Goal: Task Accomplishment & Management: Complete application form

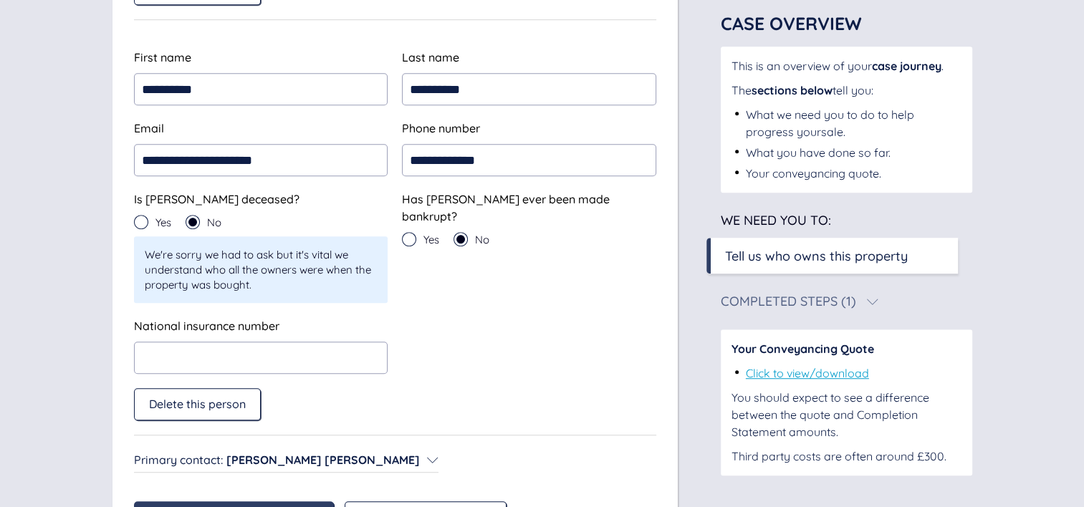
scroll to position [908, 0]
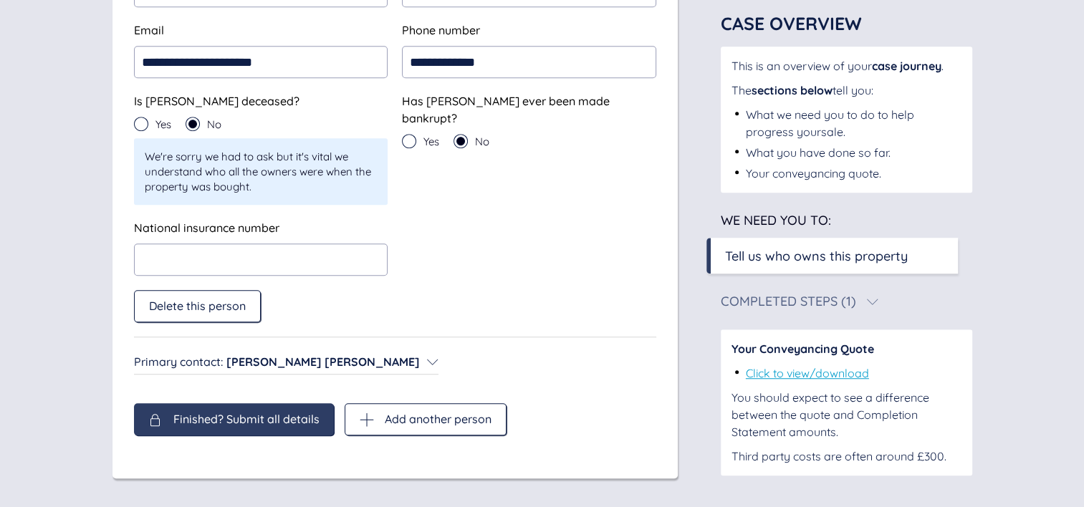
click at [427, 363] on icon at bounding box center [432, 361] width 11 height 11
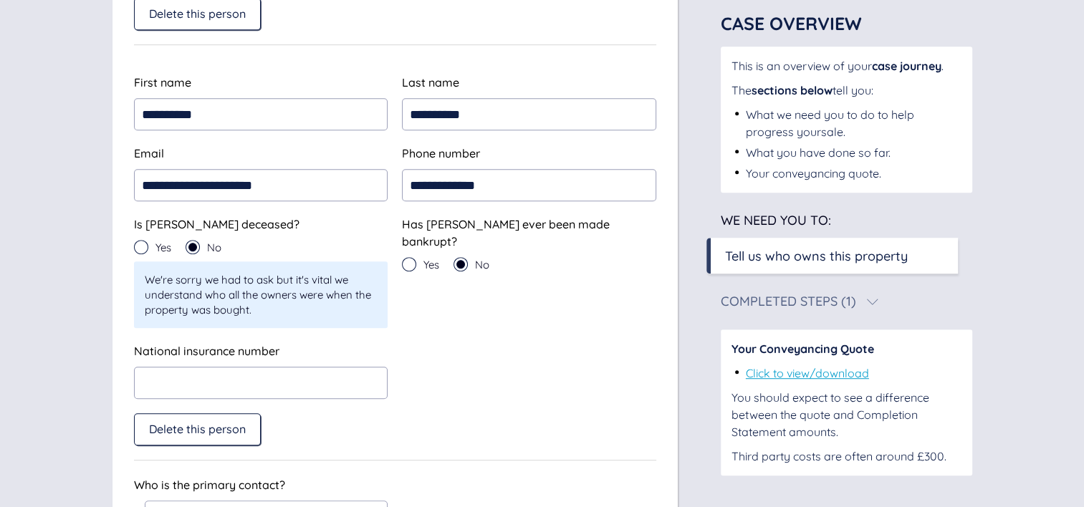
scroll to position [787, 0]
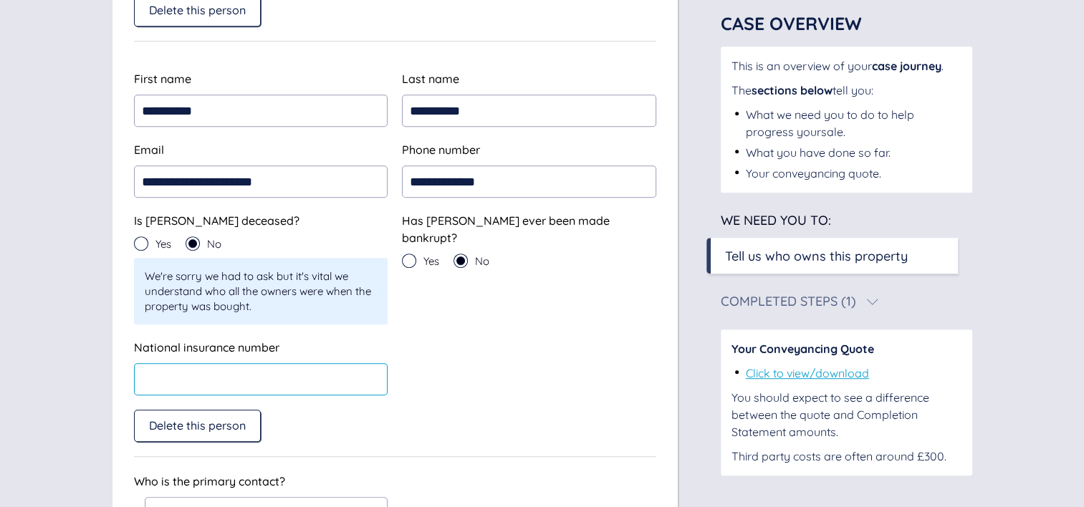
click at [234, 375] on input "text" at bounding box center [261, 379] width 254 height 32
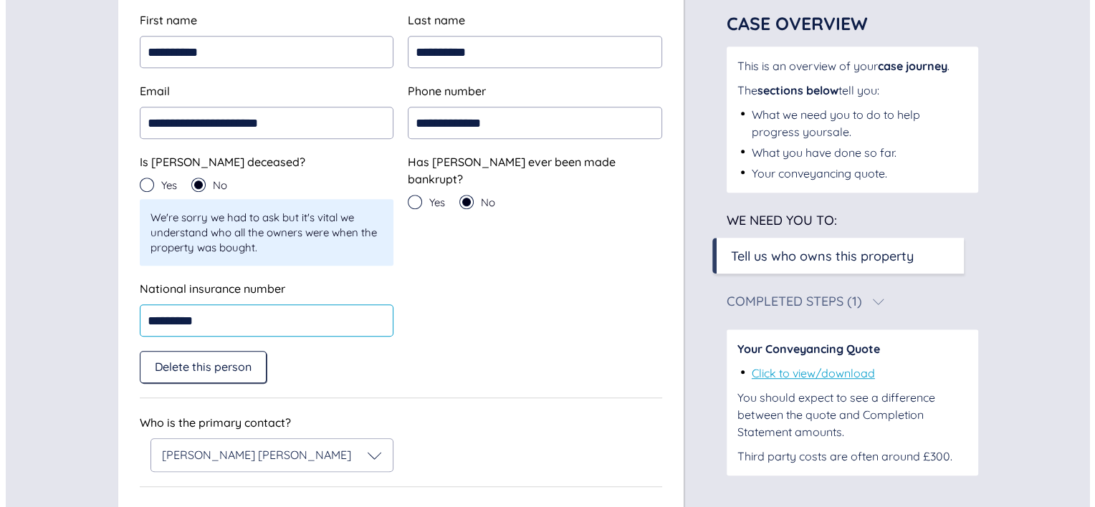
scroll to position [959, 0]
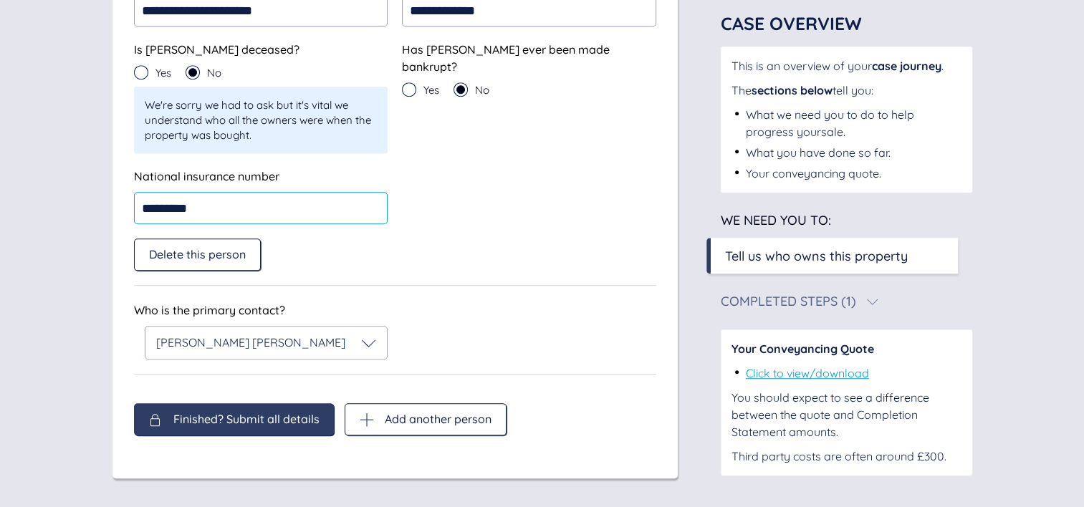
type input "*********"
click at [218, 431] on div "Finished? Submit all details" at bounding box center [234, 419] width 200 height 32
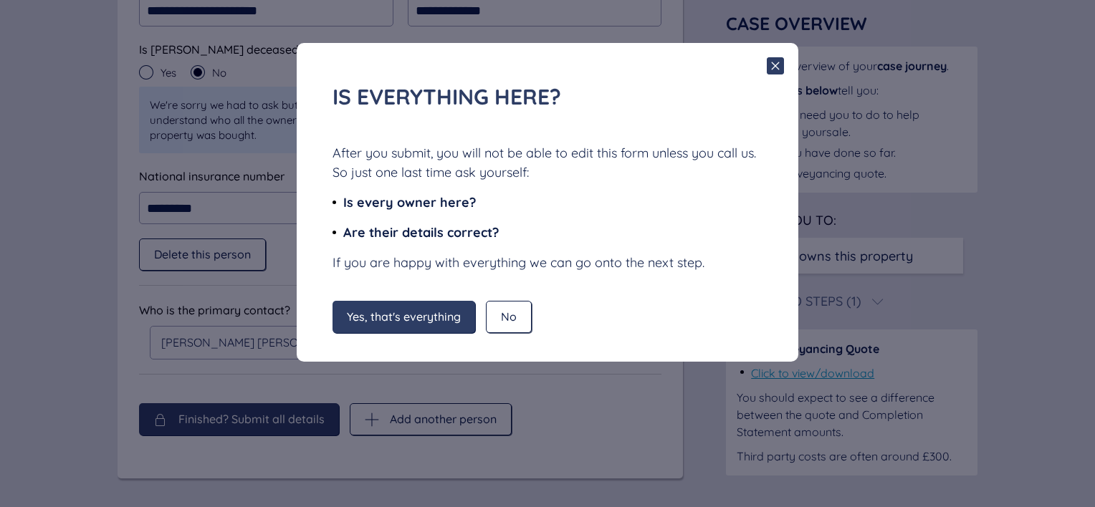
click at [401, 316] on span "Yes, that's everything" at bounding box center [404, 316] width 114 height 13
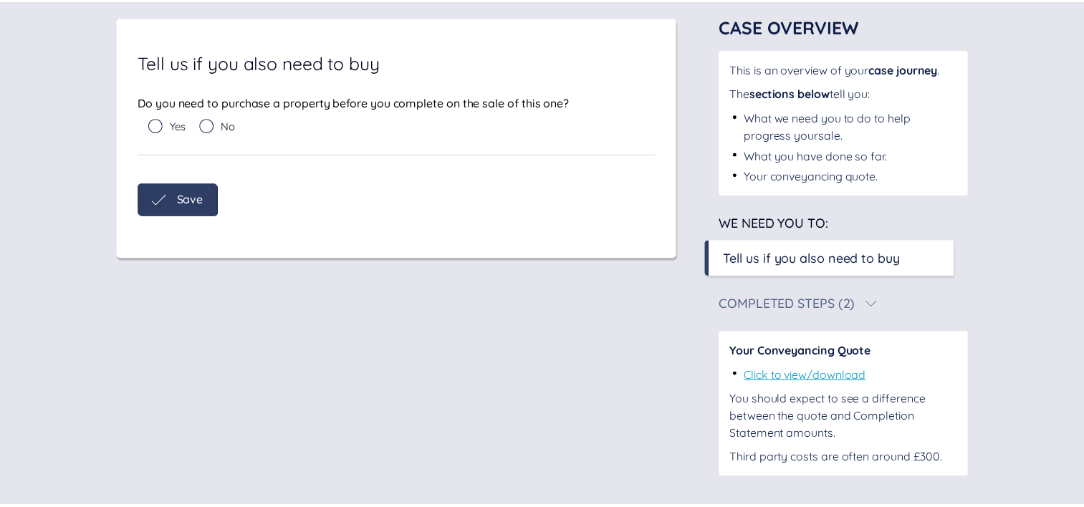
scroll to position [90, 0]
click at [204, 126] on icon at bounding box center [203, 125] width 14 height 14
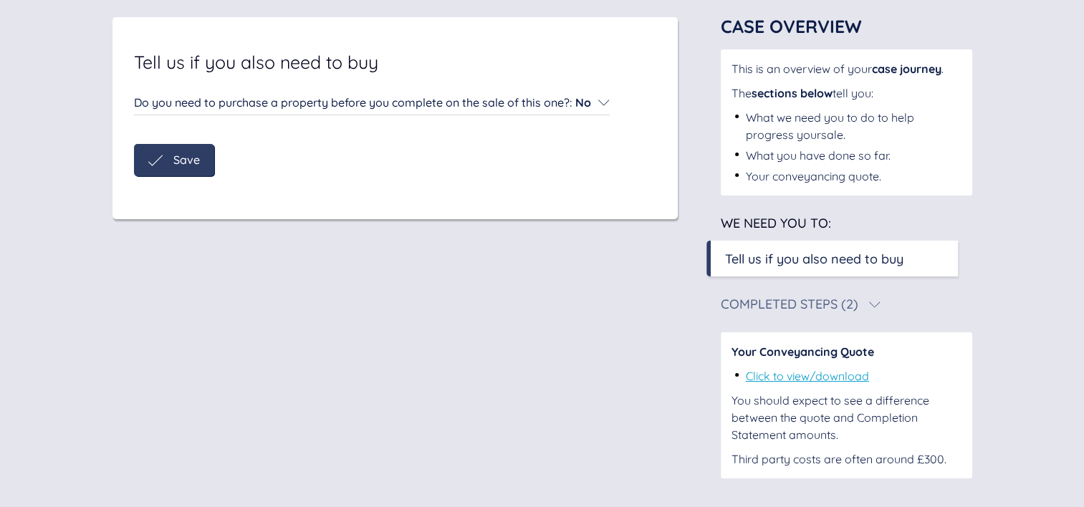
click at [182, 163] on span "Save" at bounding box center [186, 159] width 27 height 13
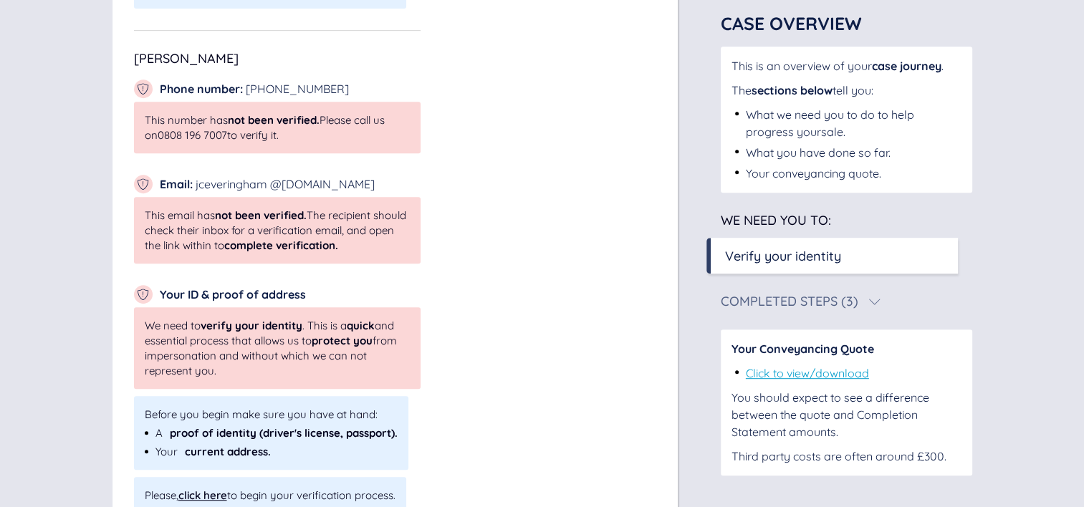
scroll to position [706, 0]
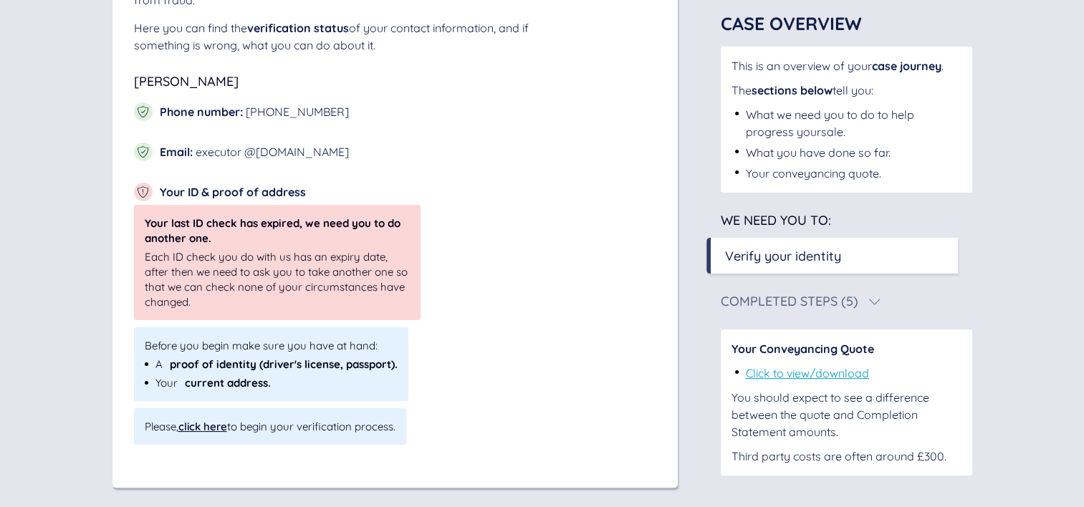
scroll to position [235, 0]
